Goal: Information Seeking & Learning: Learn about a topic

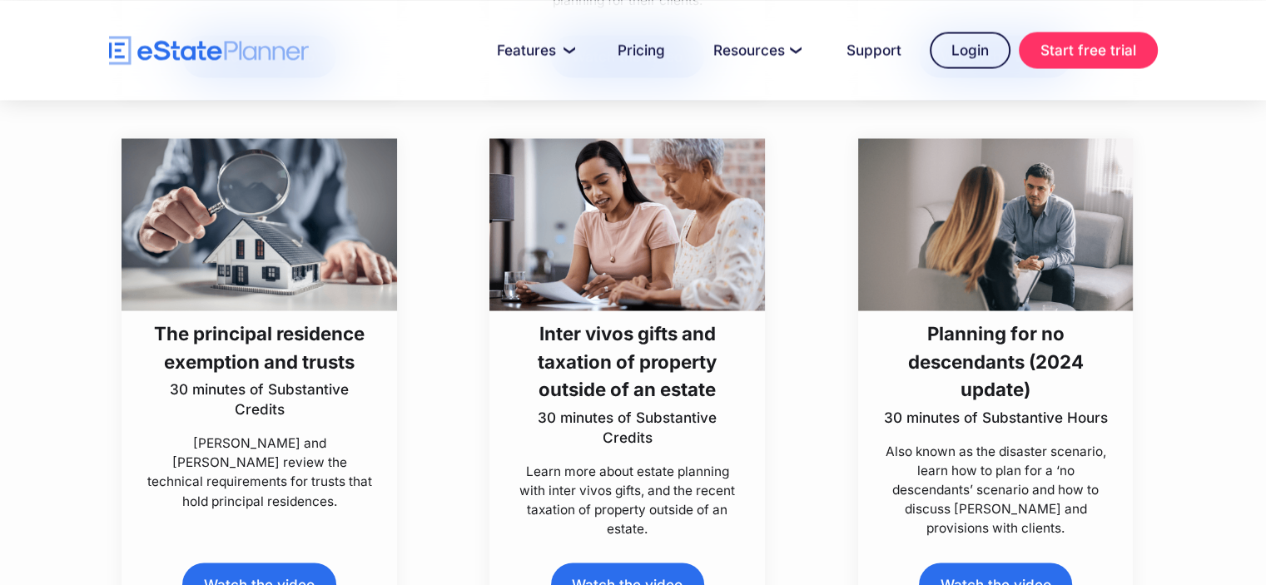
scroll to position [3070, 0]
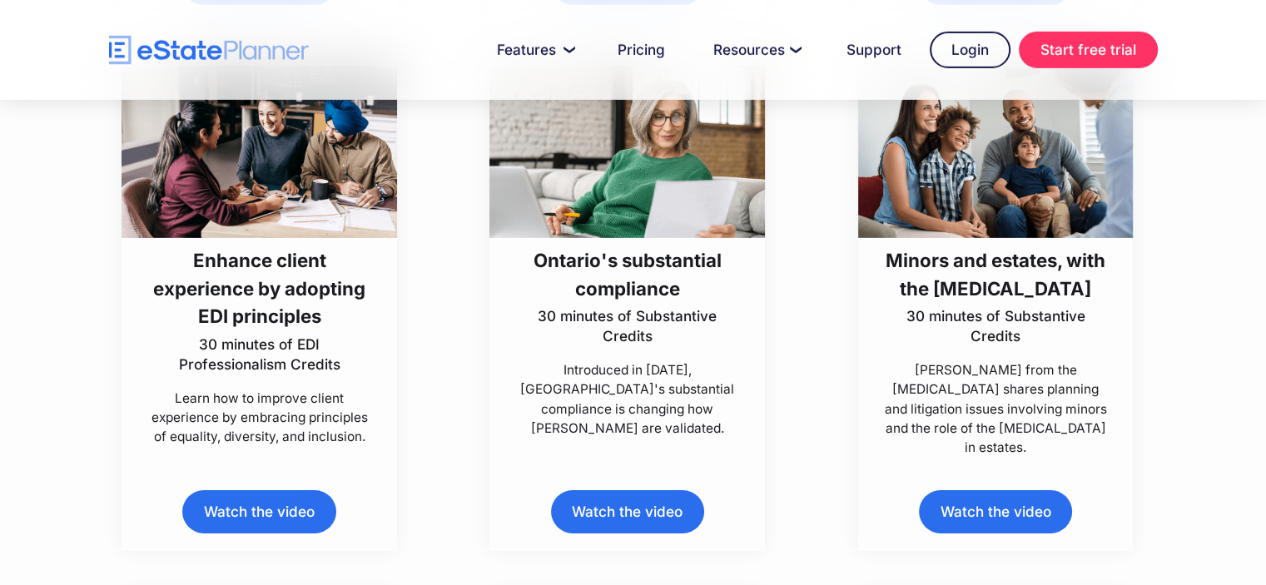
scroll to position [5250, 0]
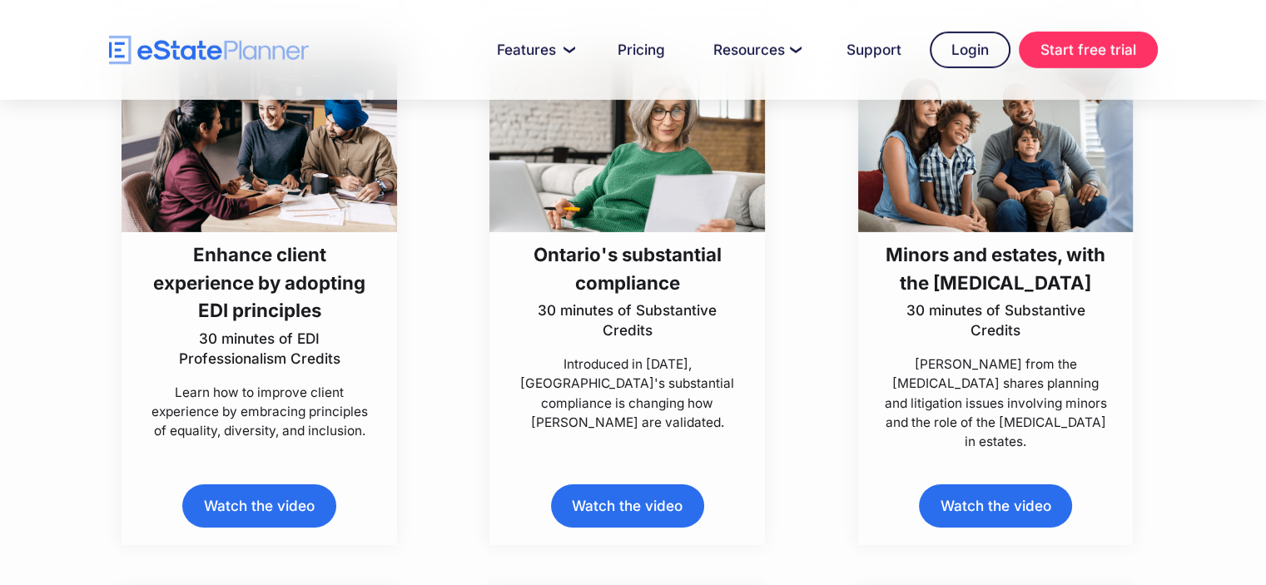
click at [245, 514] on link "Watch the video" at bounding box center [258, 505] width 153 height 42
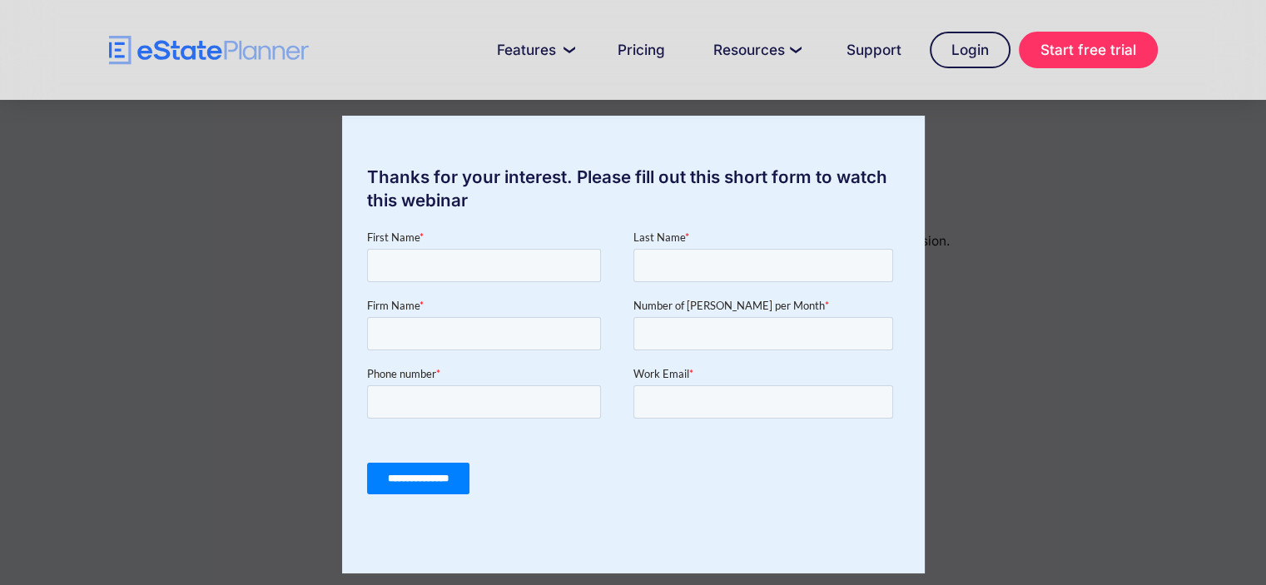
click at [1161, 208] on div "Thanks for your interest. Please fill out this short form to watch this webinar" at bounding box center [633, 292] width 1266 height 585
click at [1129, 143] on div "Thanks for your interest. Please fill out this short form to watch this webinar" at bounding box center [633, 292] width 1266 height 585
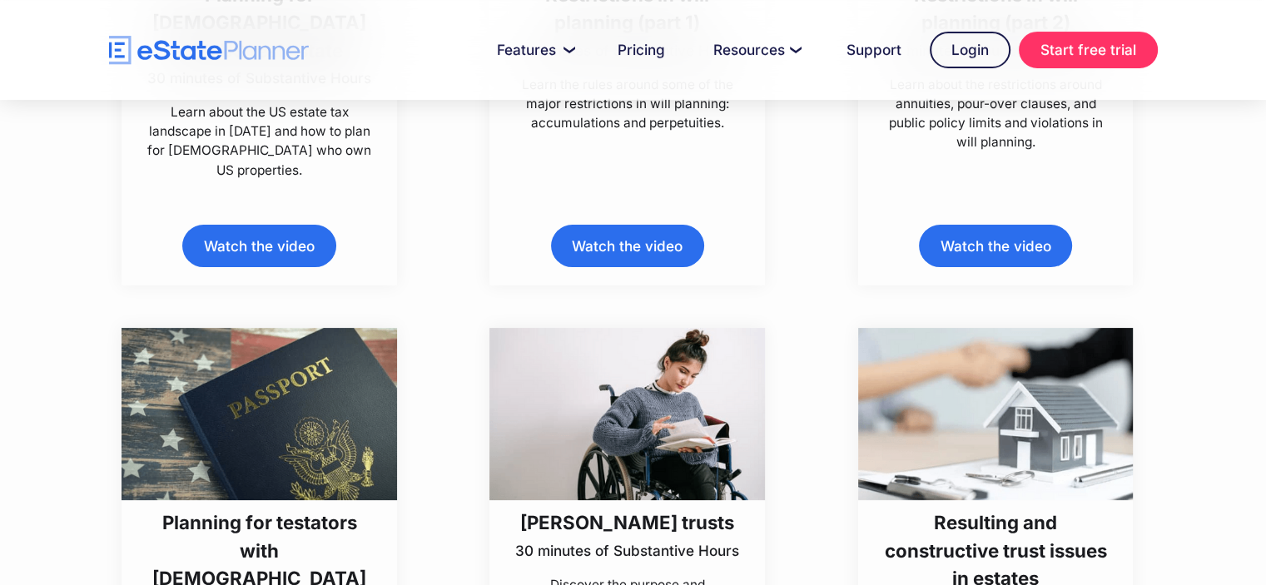
scroll to position [6046, 0]
